Goal: Task Accomplishment & Management: Complete application form

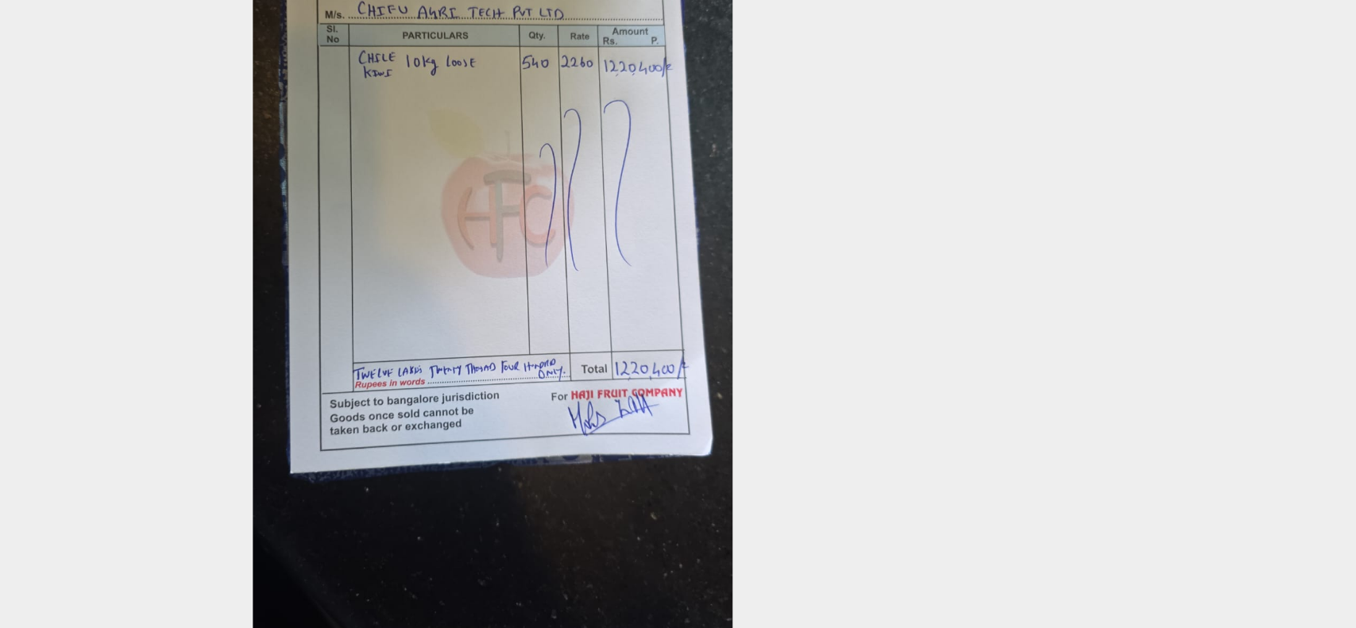
scroll to position [135, 2]
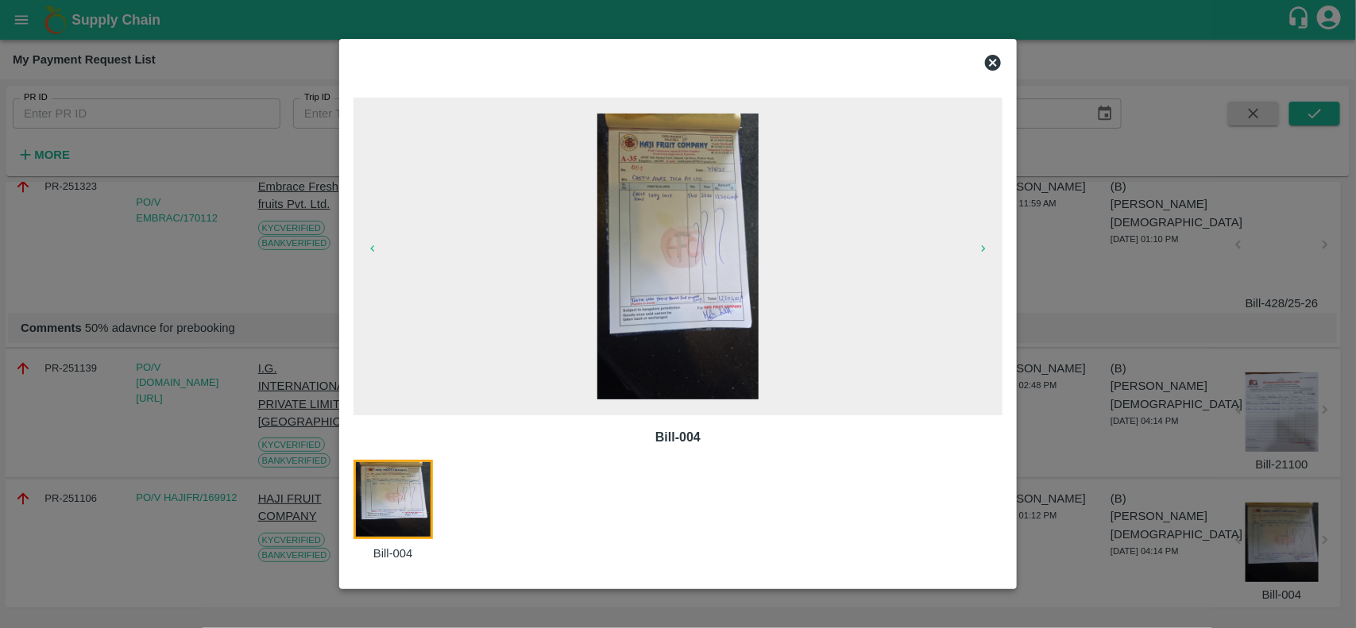
drag, startPoint x: 990, startPoint y: 56, endPoint x: 152, endPoint y: 86, distance: 839.2
click at [152, 86] on div "Bill-004 Bill-004" at bounding box center [678, 314] width 1356 height 628
click at [1001, 64] on icon at bounding box center [993, 63] width 16 height 16
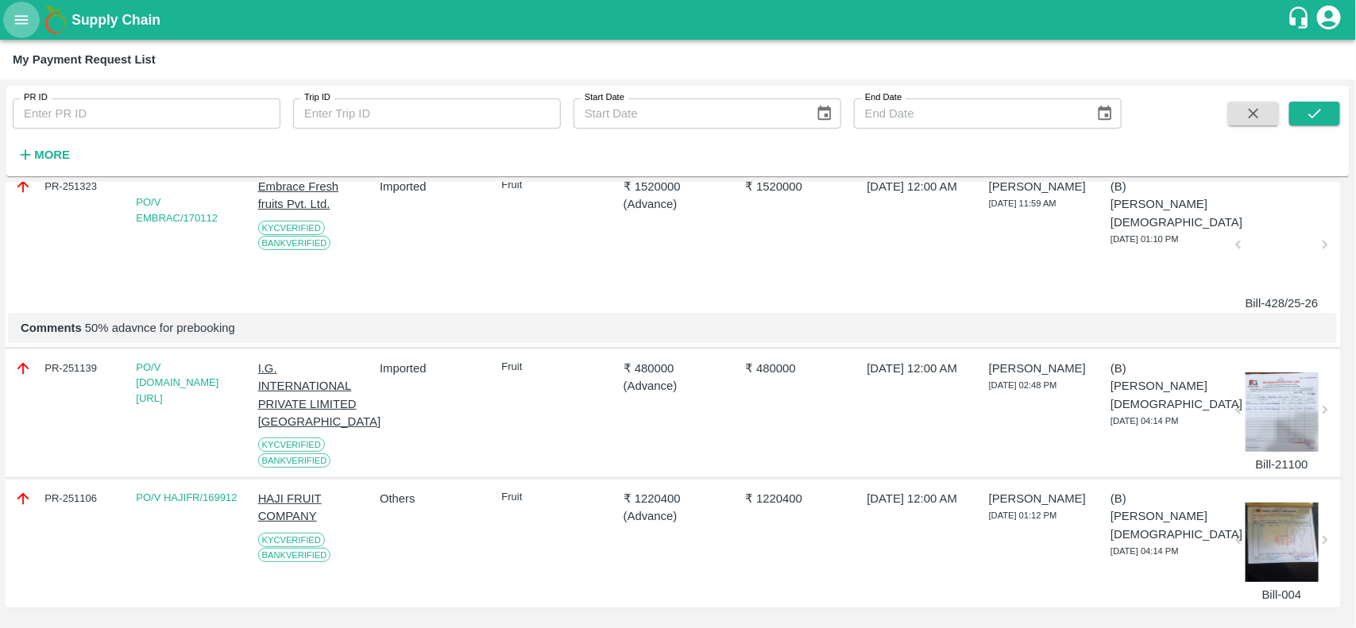
click at [10, 20] on button "open drawer" at bounding box center [21, 20] width 37 height 37
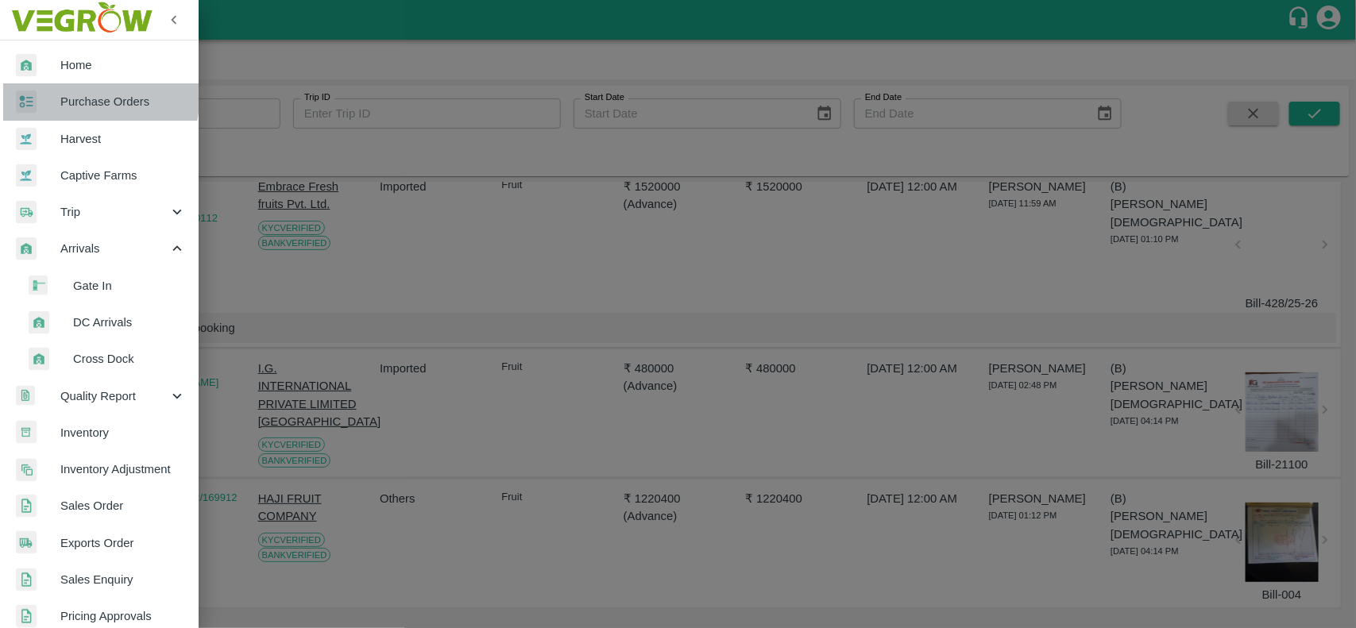
click at [53, 91] on div at bounding box center [38, 102] width 44 height 23
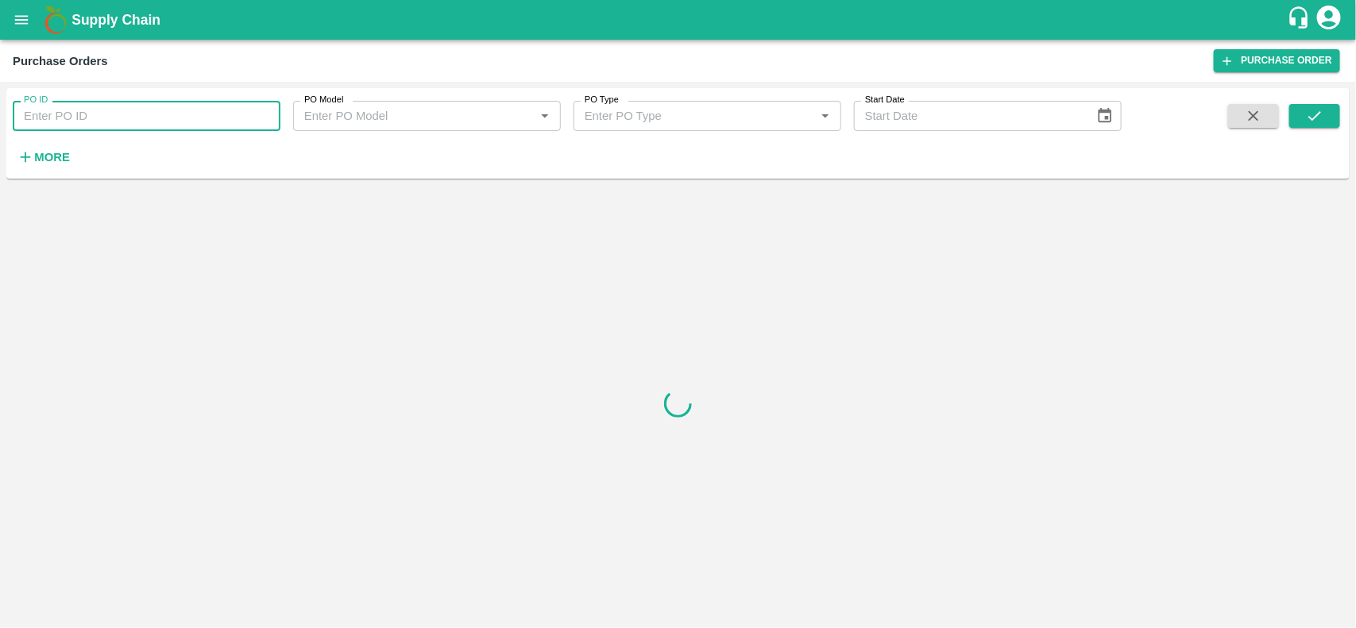
click at [95, 118] on input "PO ID" at bounding box center [147, 116] width 268 height 30
type input "168648"
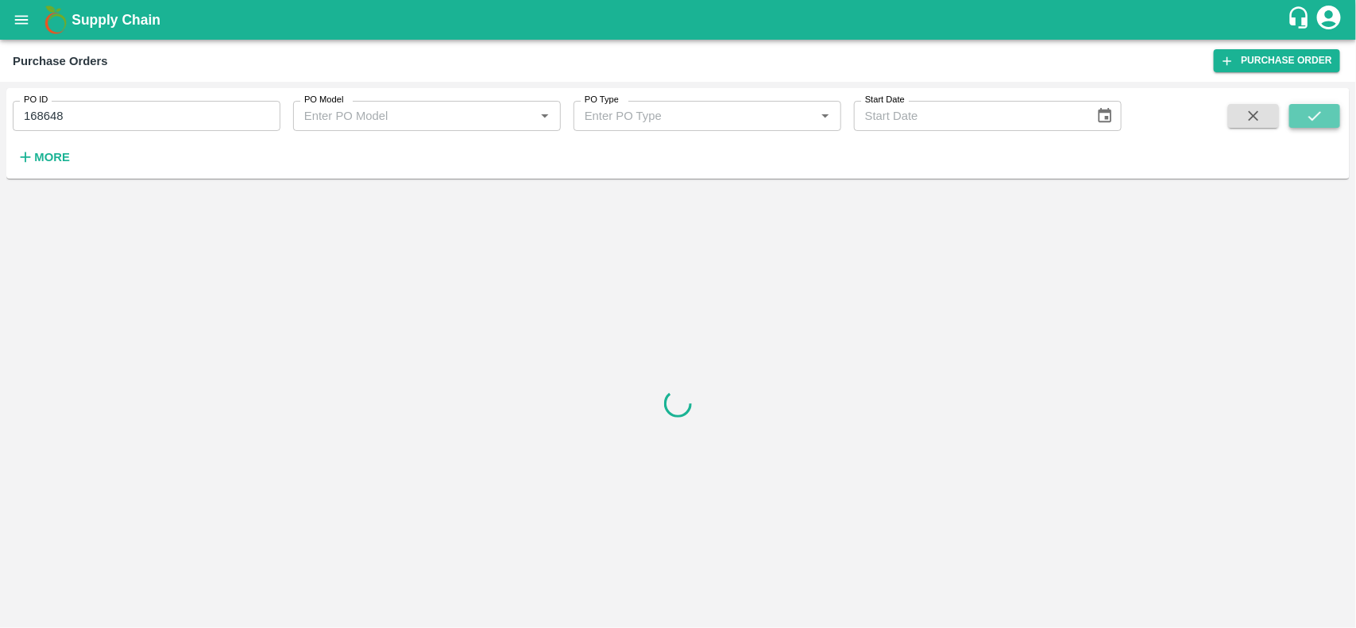
click at [1307, 122] on icon "submit" at bounding box center [1314, 115] width 17 height 17
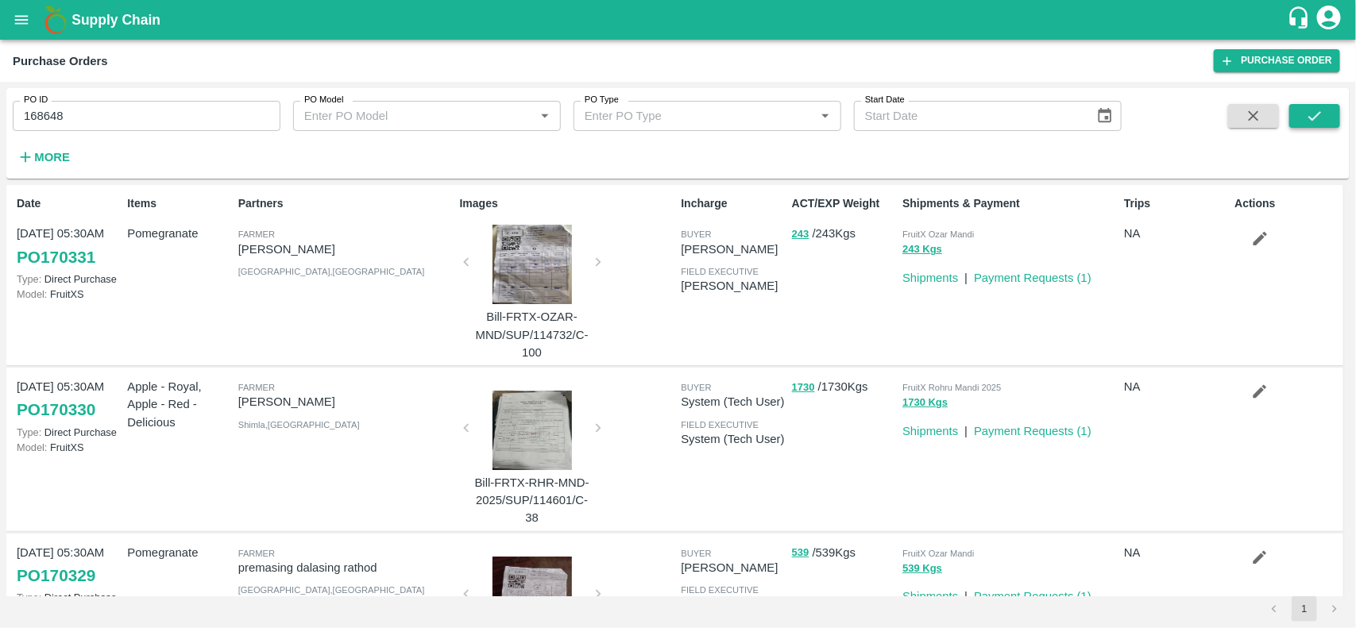
drag, startPoint x: 1255, startPoint y: 245, endPoint x: 1317, endPoint y: 122, distance: 137.8
click at [1317, 122] on div "PO ID 168648 PO ID PO Model PO Model   * PO Type PO Type   * Start Date Start D…" at bounding box center [677, 355] width 1343 height 534
click at [1317, 122] on icon "submit" at bounding box center [1314, 115] width 17 height 17
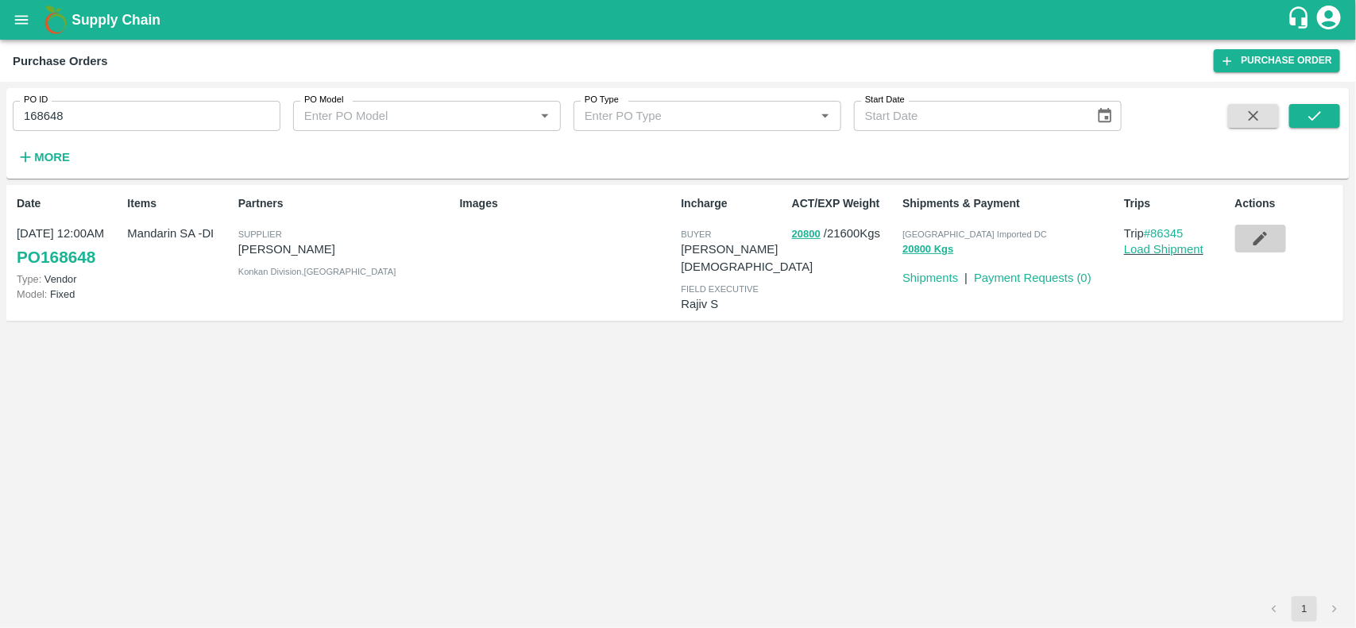
click at [1268, 231] on icon "button" at bounding box center [1259, 238] width 17 height 17
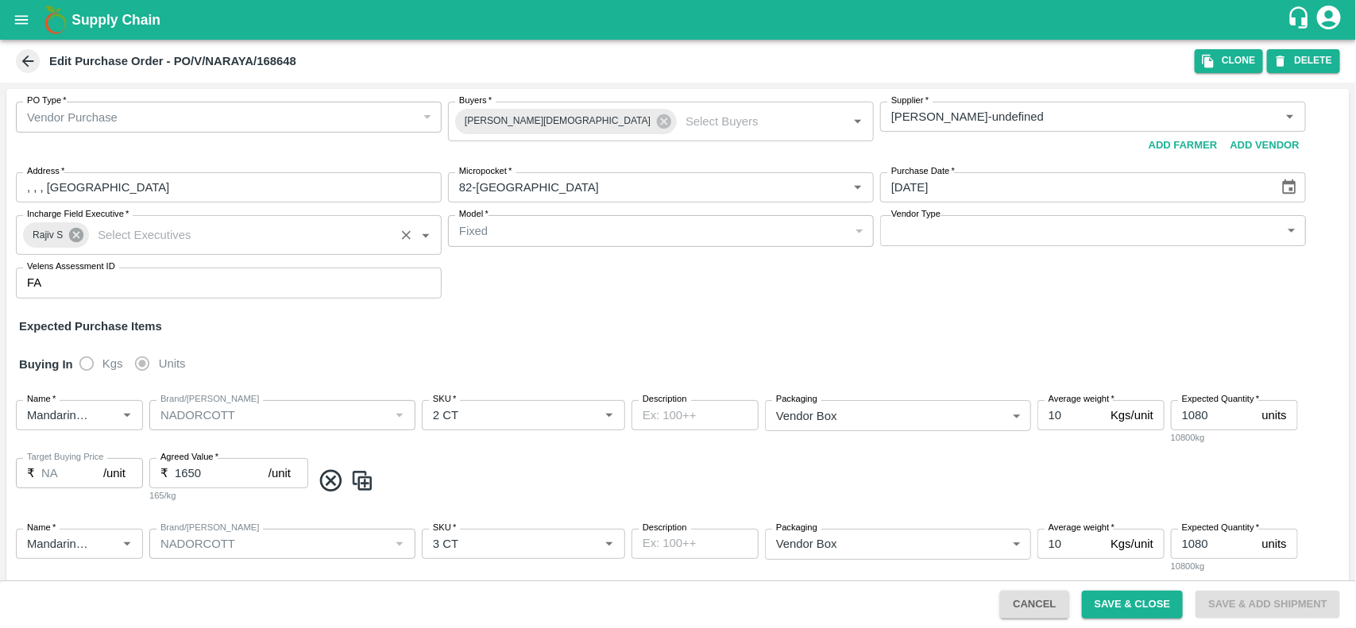
click at [73, 234] on icon at bounding box center [76, 235] width 14 height 14
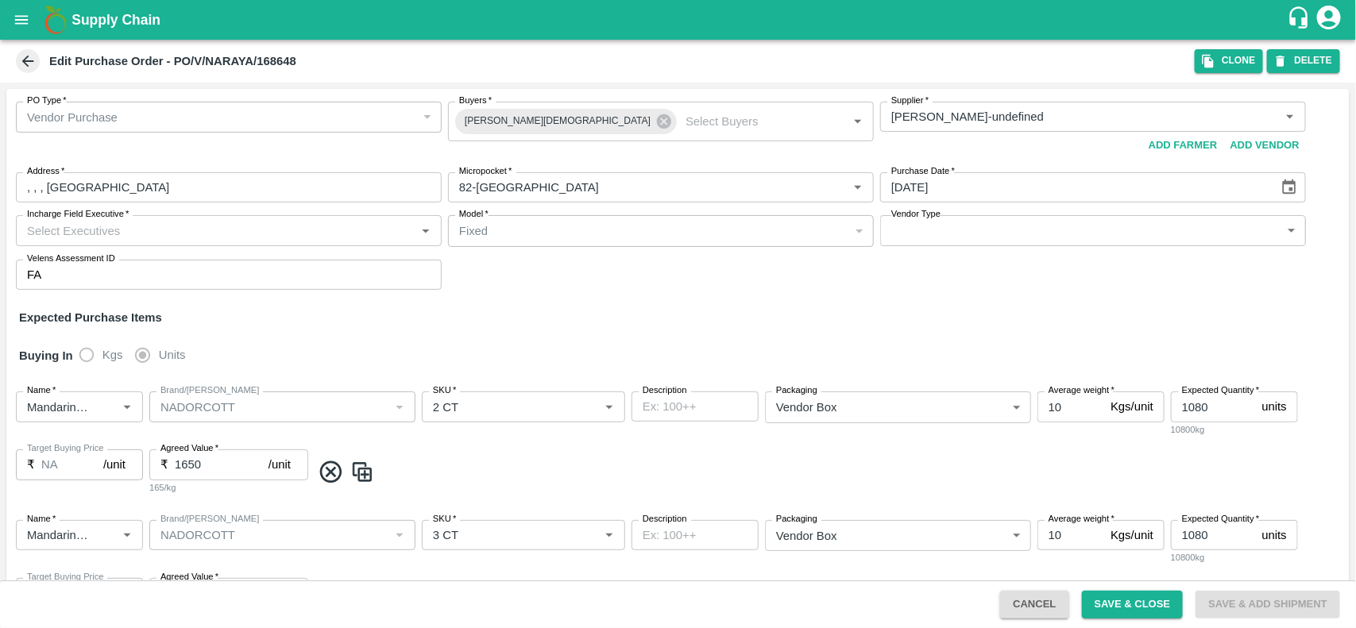
click at [73, 234] on input "Incharge Field Executive   *" at bounding box center [216, 230] width 390 height 21
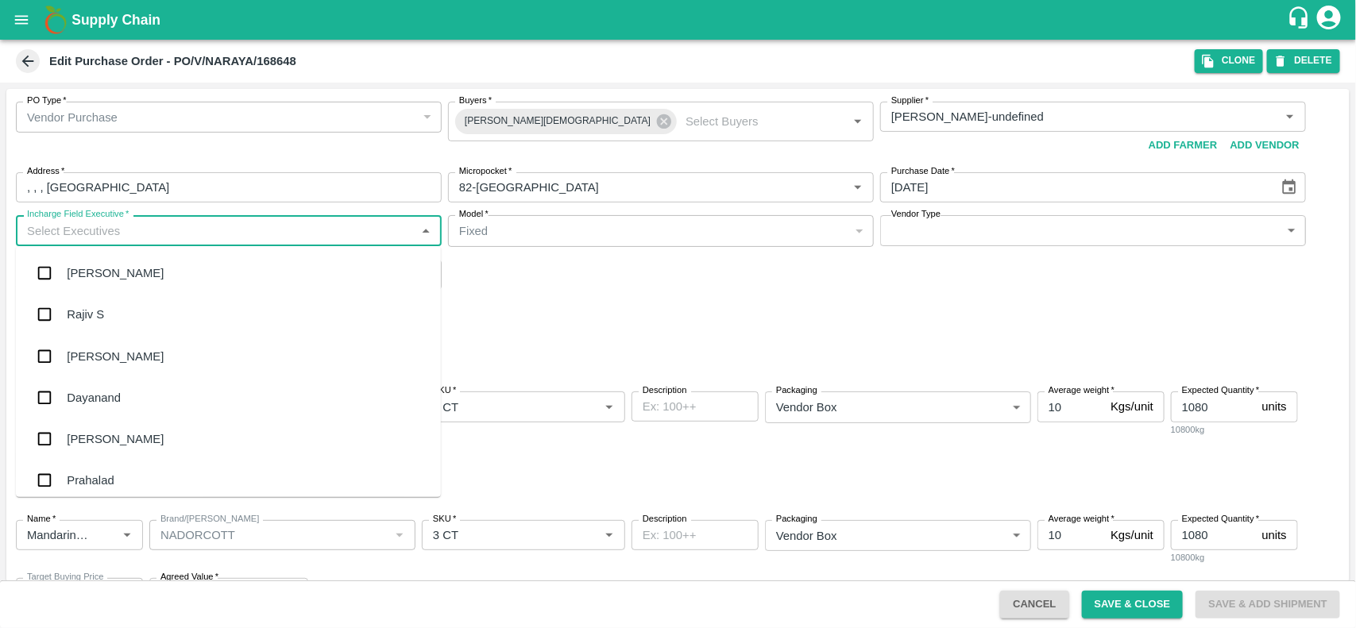
click at [73, 234] on input "Incharge Field Executive   *" at bounding box center [216, 230] width 390 height 21
type input "S"
type input "[PERSON_NAME]"
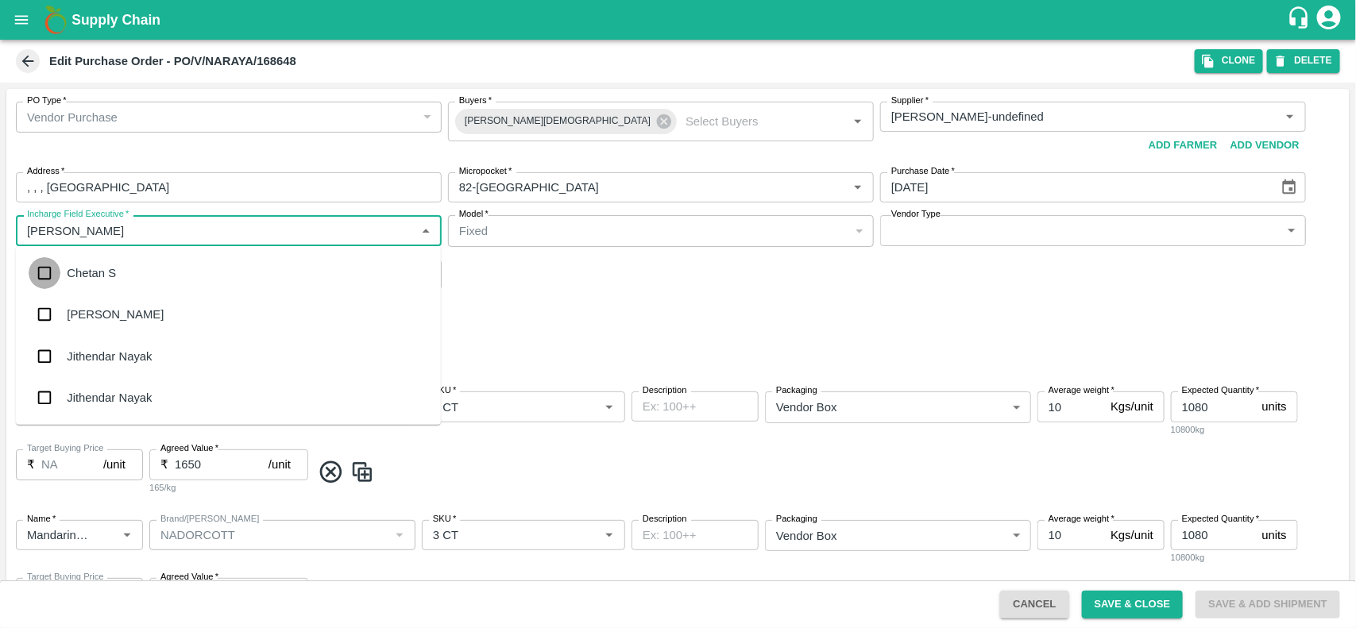
click at [40, 275] on input "checkbox" at bounding box center [45, 273] width 32 height 32
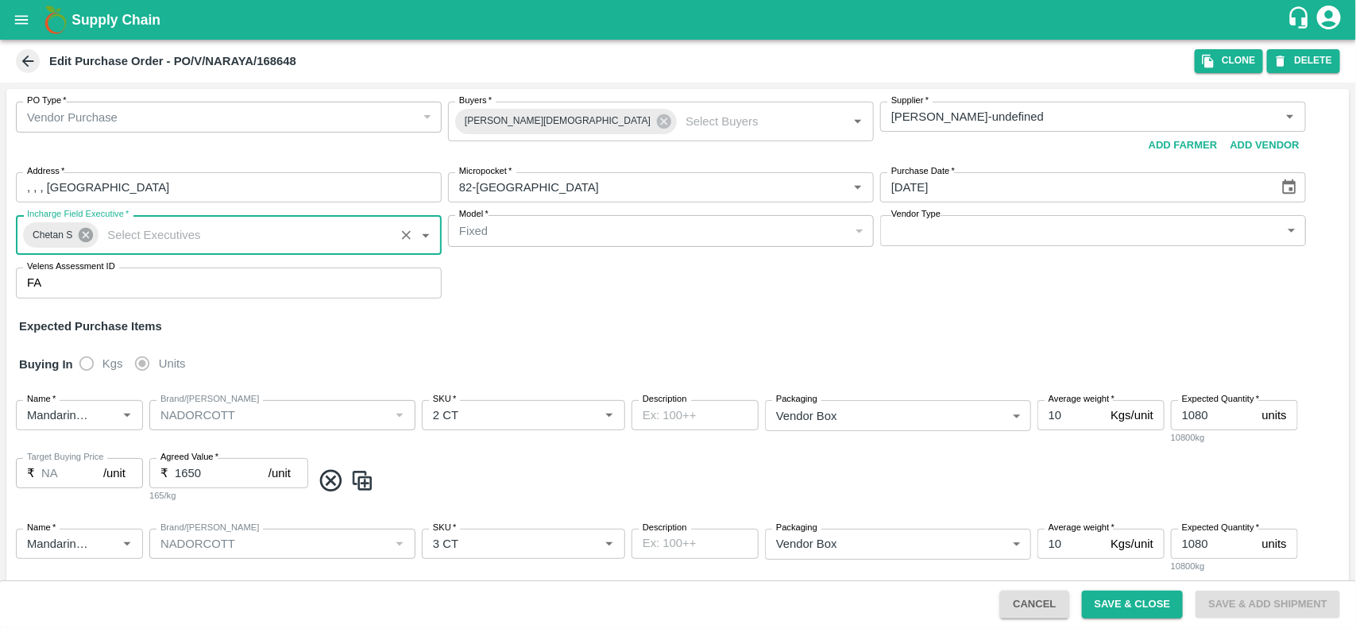
click at [88, 240] on icon at bounding box center [86, 235] width 14 height 14
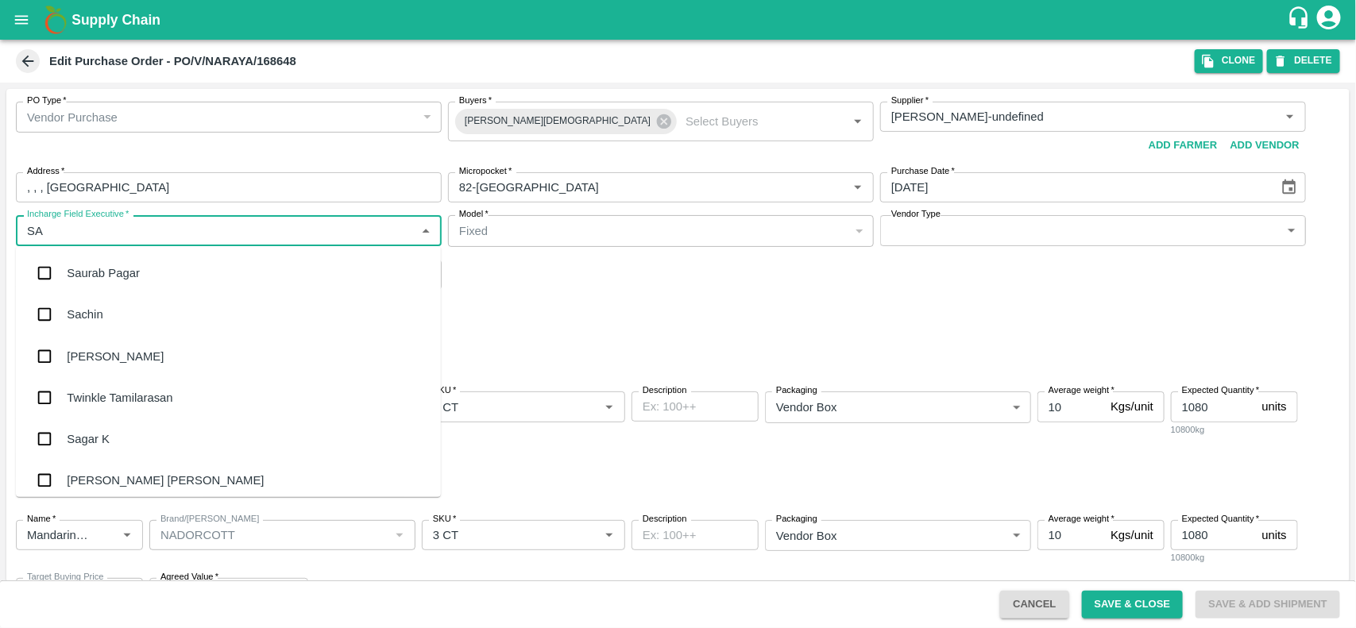
type input "S"
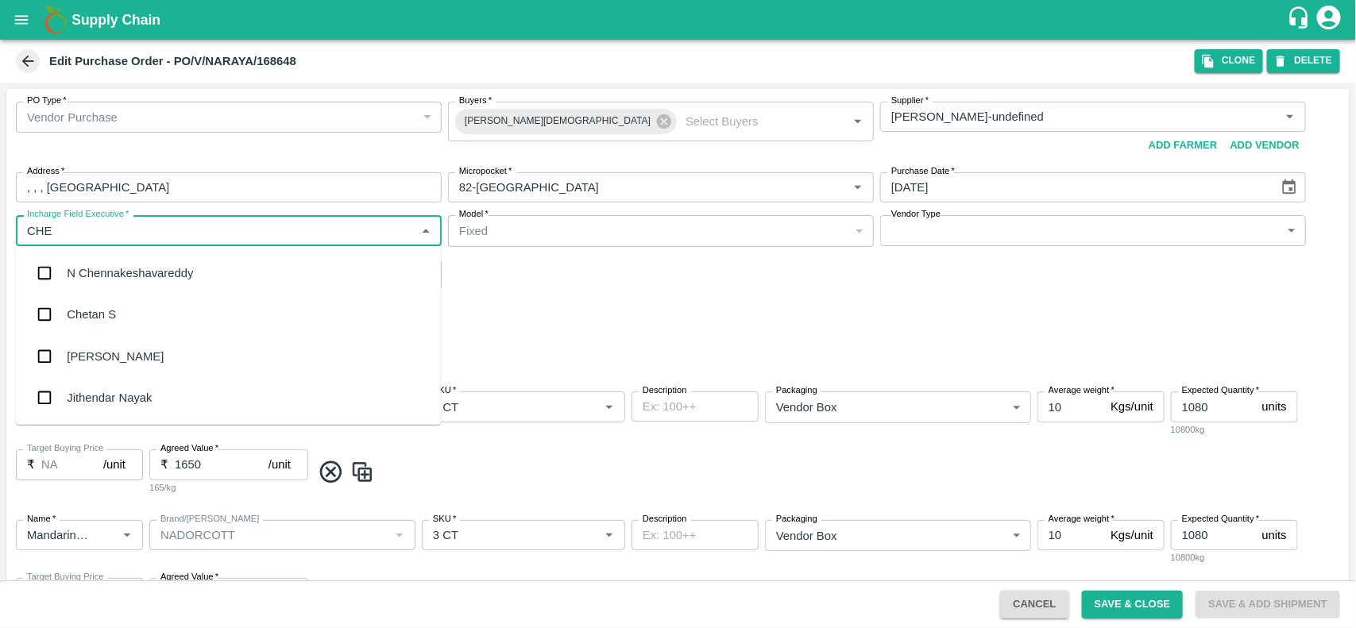
type input "[PERSON_NAME]"
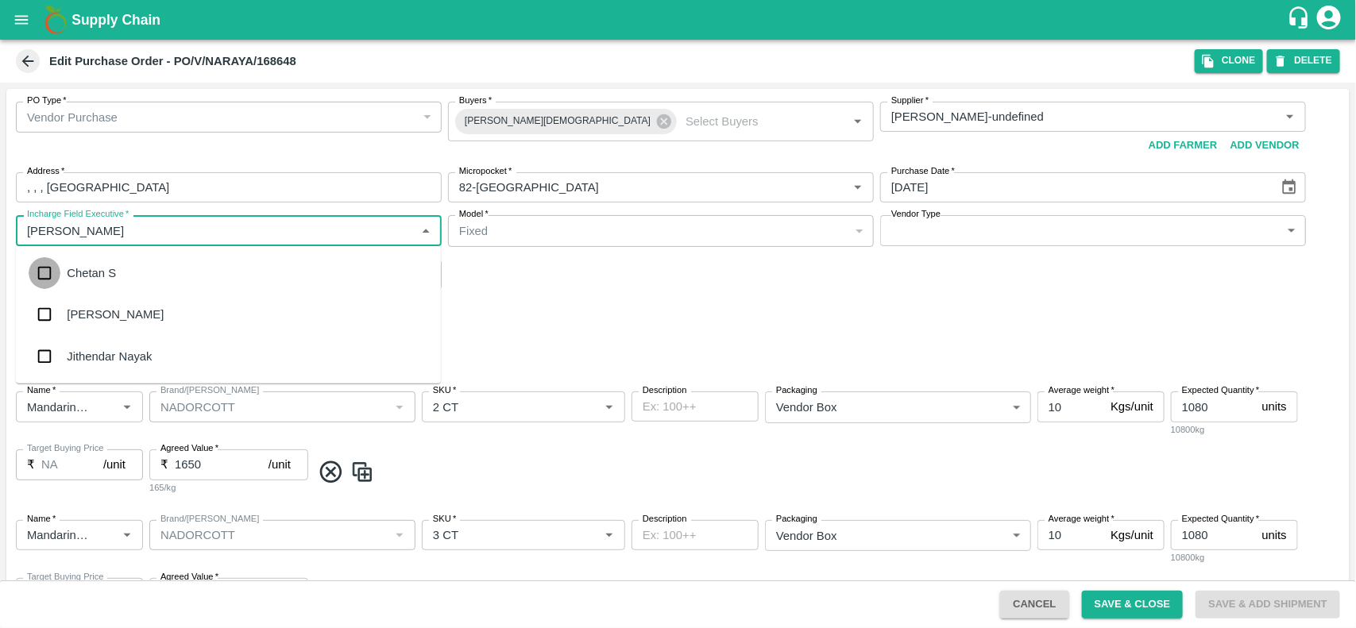
click at [56, 279] on input "checkbox" at bounding box center [45, 273] width 32 height 32
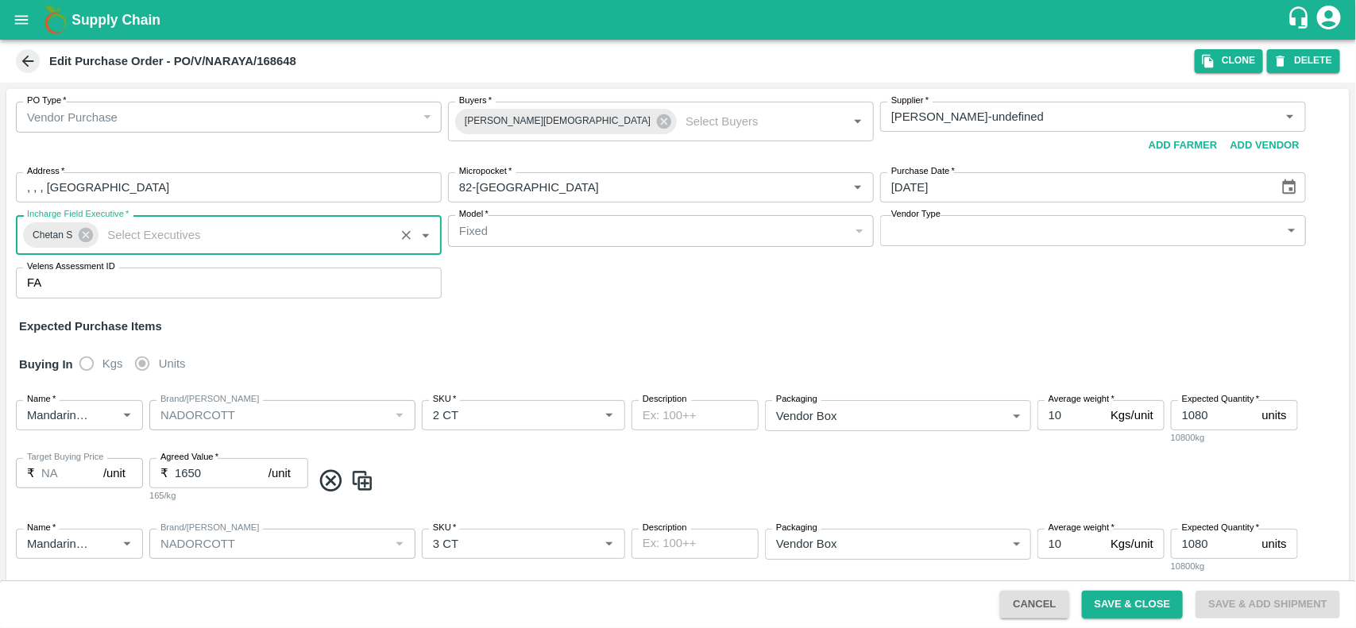
scroll to position [80, 0]
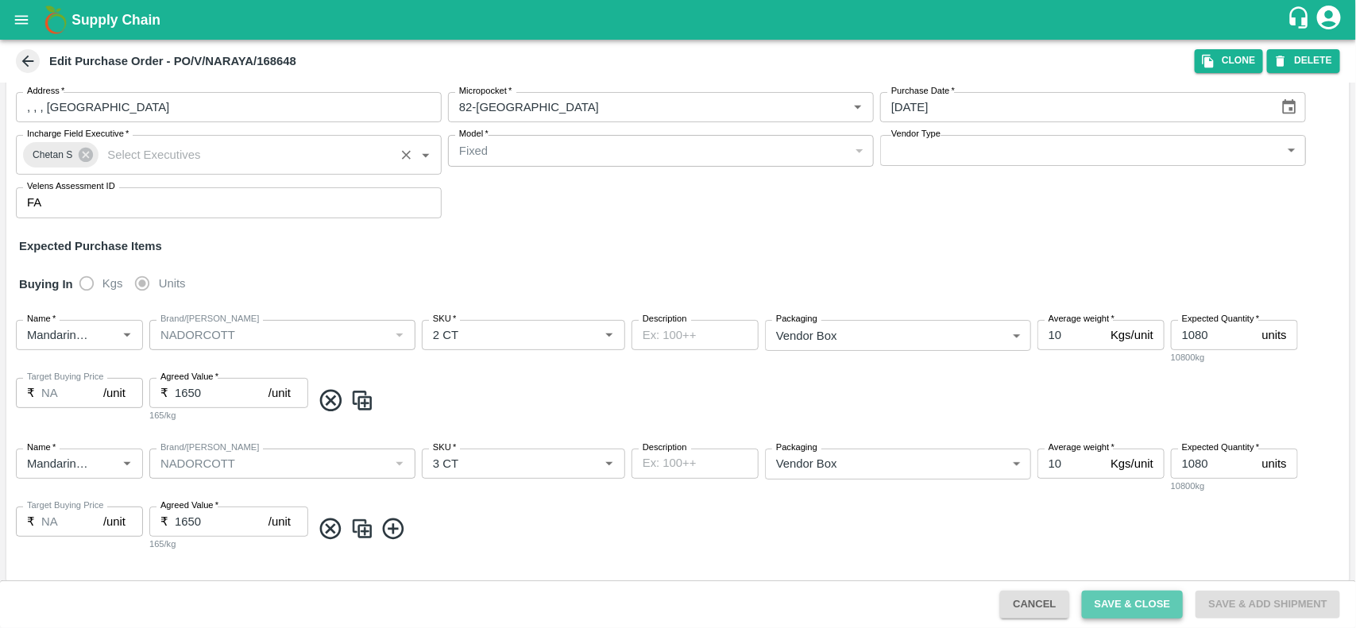
click at [1128, 605] on button "Save & Close" at bounding box center [1133, 605] width 102 height 28
